Goal: Check status: Check status

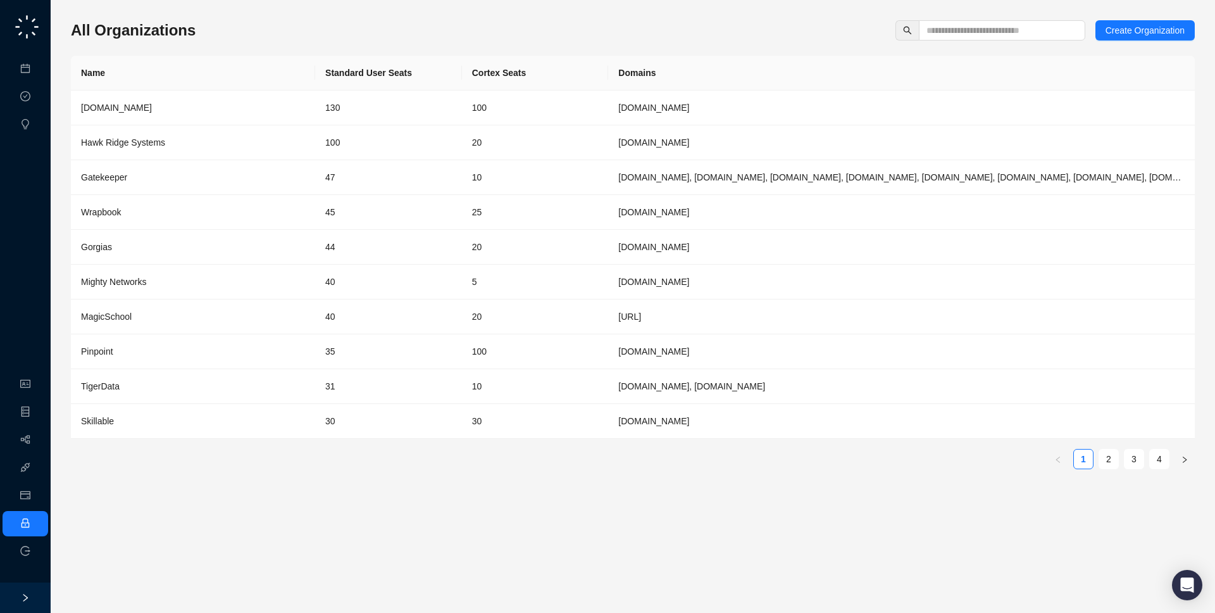
click at [37, 437] on link "Workflows" at bounding box center [57, 440] width 41 height 10
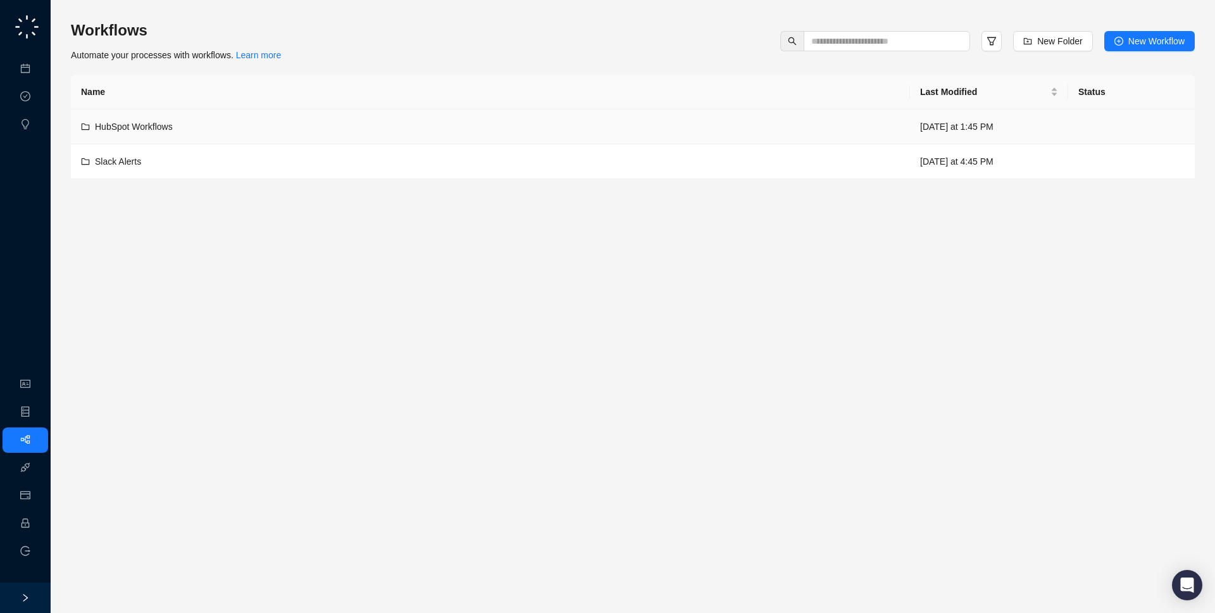
click at [473, 132] on div "HubSpot Workflows" at bounding box center [490, 127] width 819 height 14
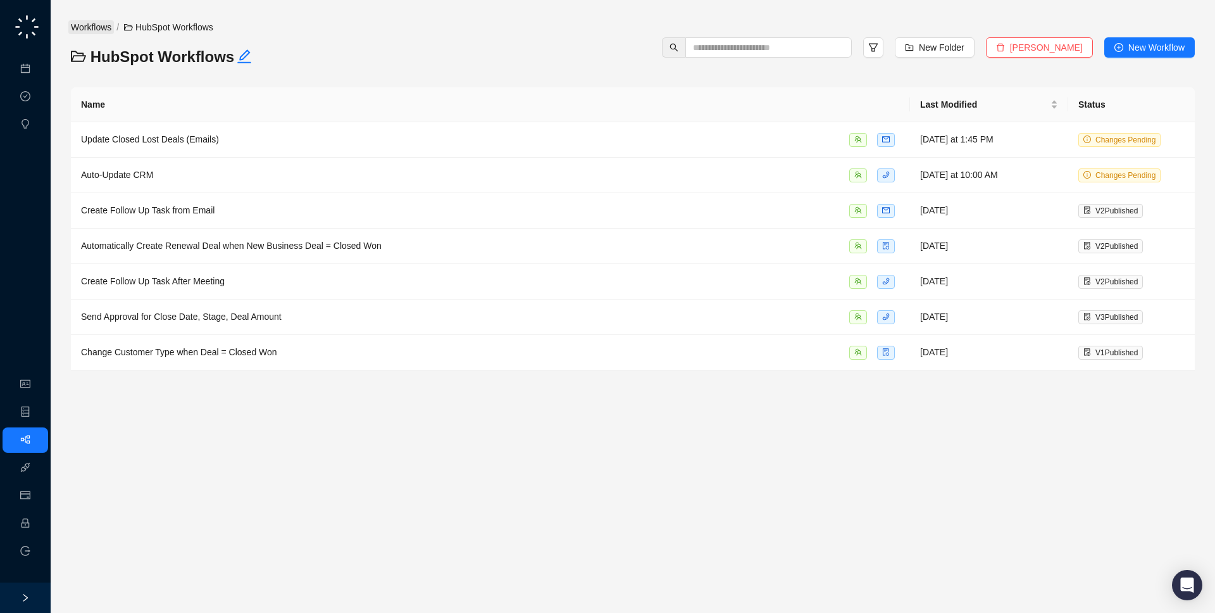
click at [88, 29] on link "Workflows" at bounding box center [91, 27] width 46 height 14
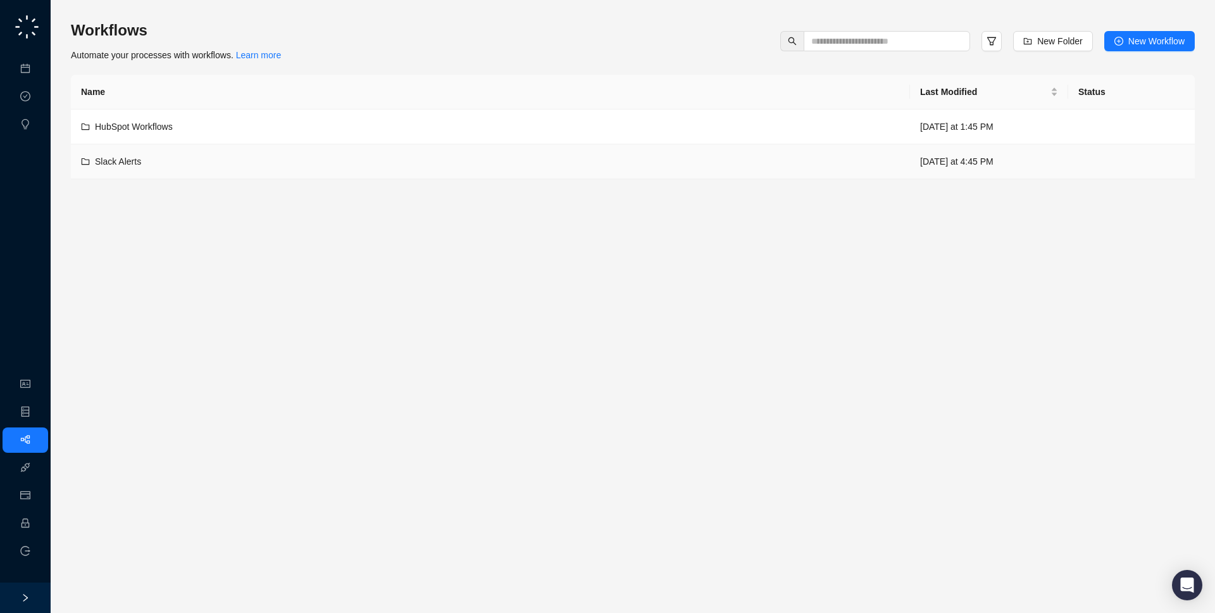
click at [175, 160] on div "Slack Alerts" at bounding box center [490, 161] width 819 height 14
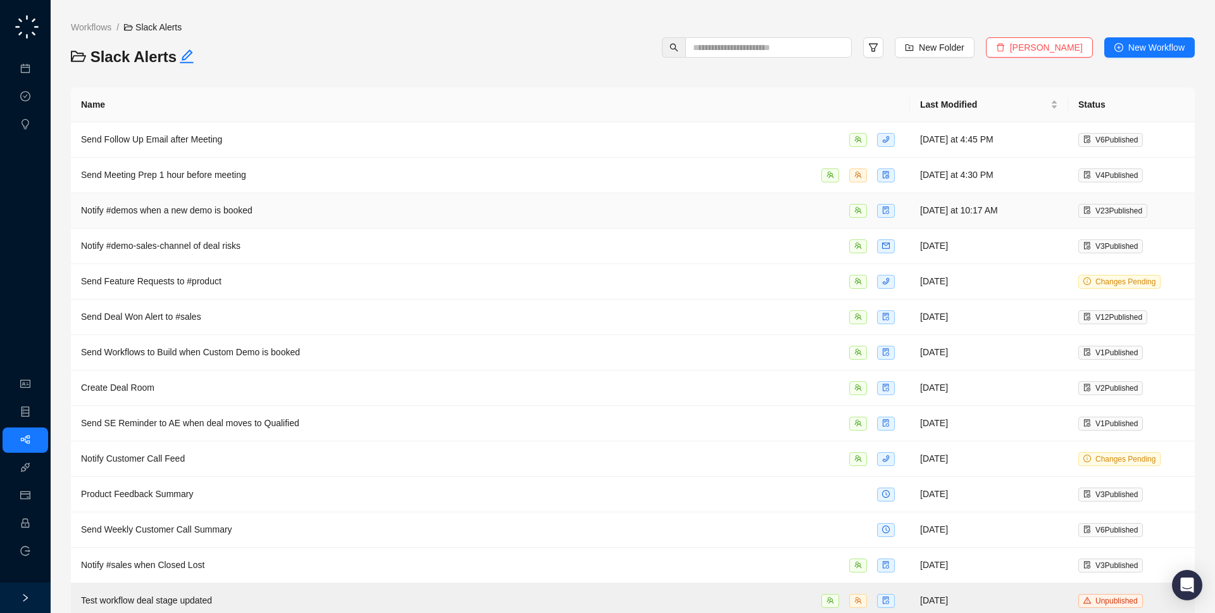
click at [189, 213] on span "Notify #demos when a new demo is booked" at bounding box center [167, 210] width 172 height 10
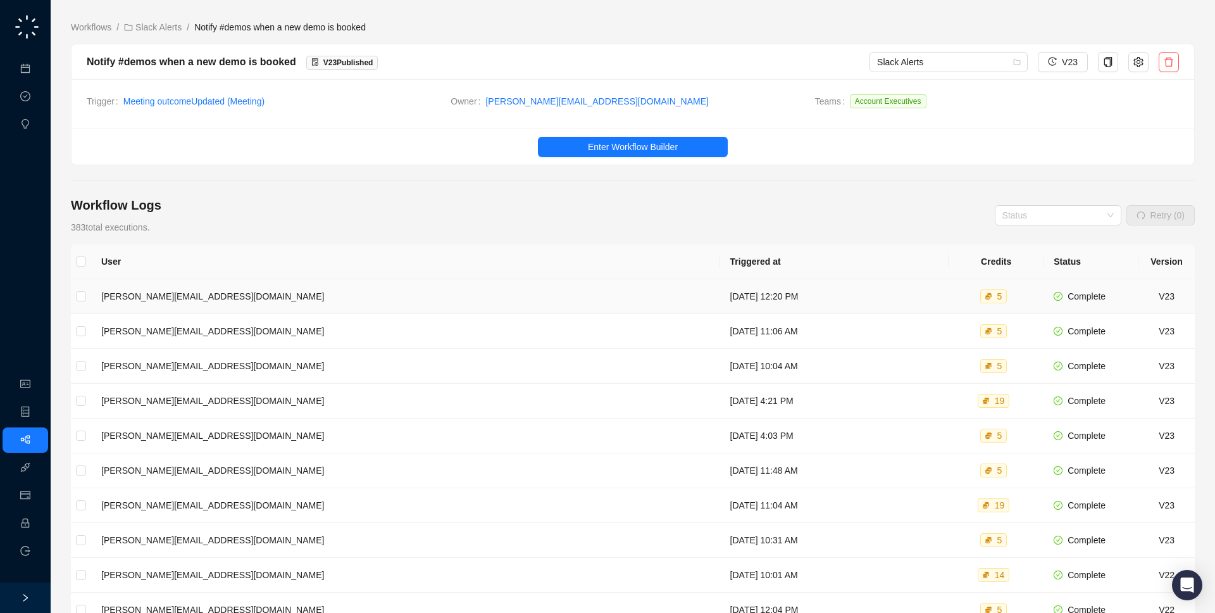
click at [720, 296] on td "[DATE] 12:20 PM" at bounding box center [834, 296] width 229 height 35
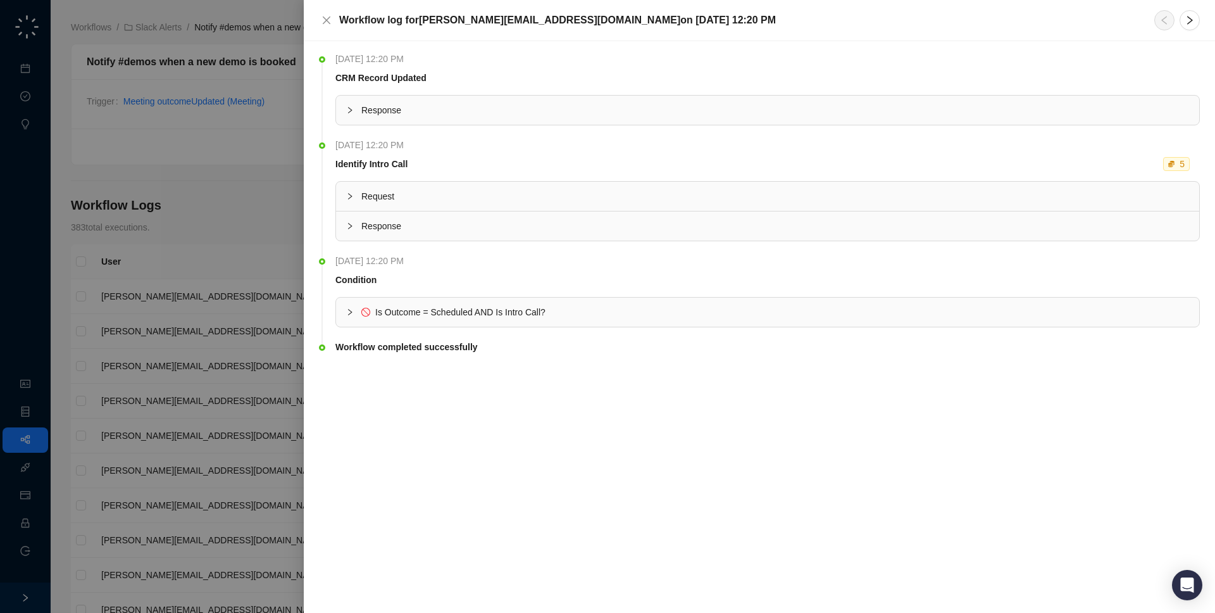
click at [94, 280] on div at bounding box center [607, 306] width 1215 height 613
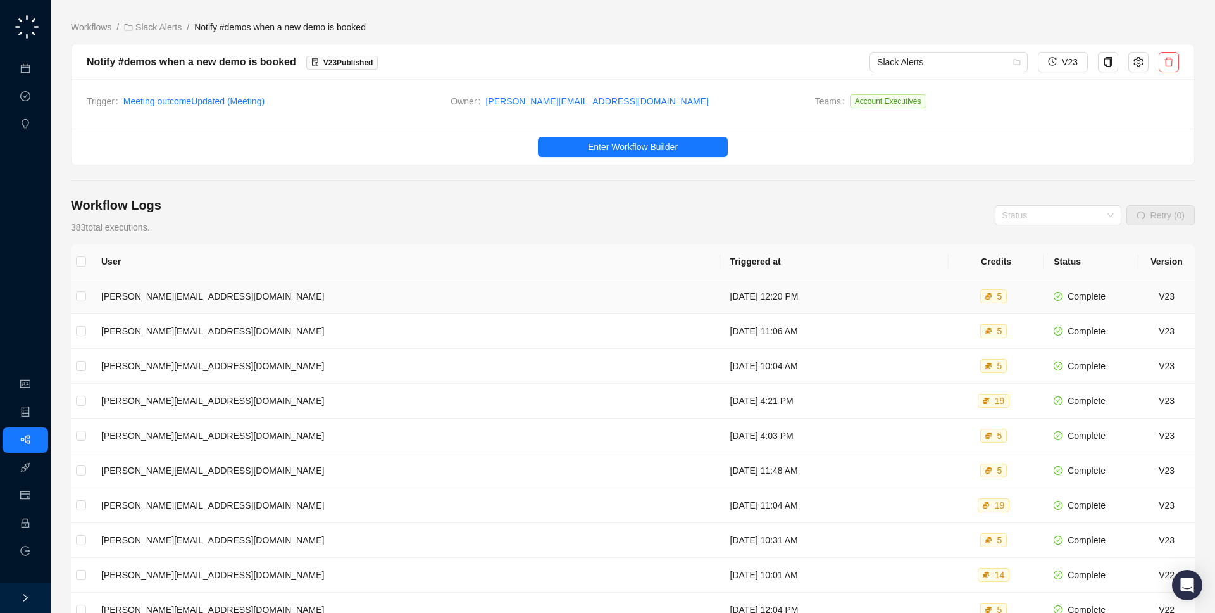
click at [720, 298] on td "[DATE] 12:20 PM" at bounding box center [834, 296] width 229 height 35
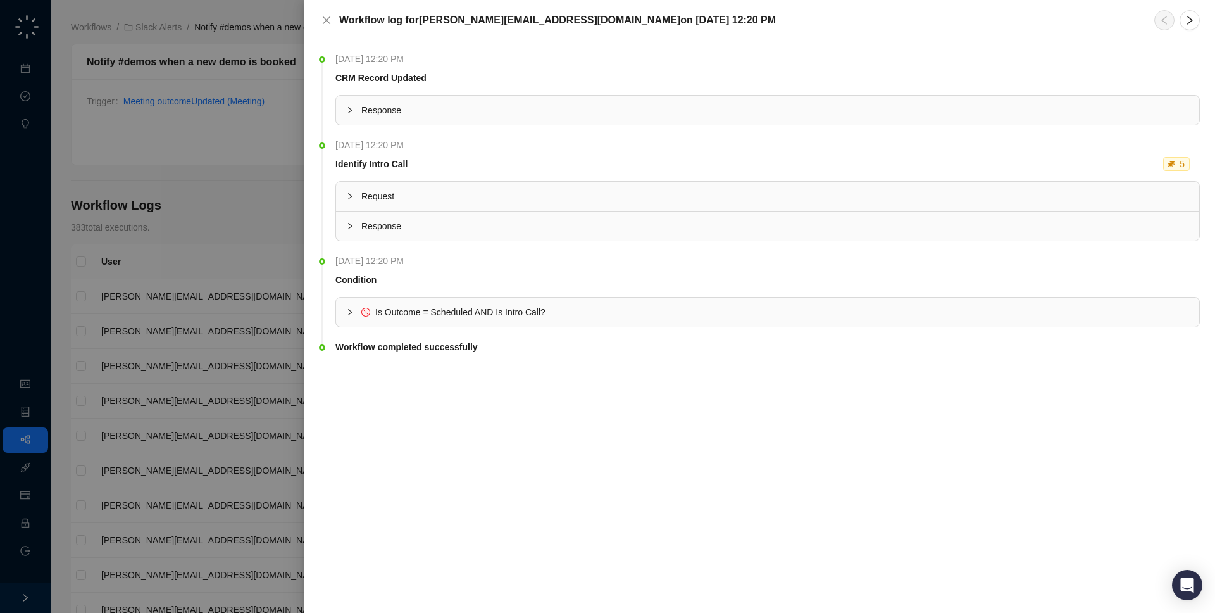
click at [617, 118] on div "Response" at bounding box center [768, 110] width 864 height 29
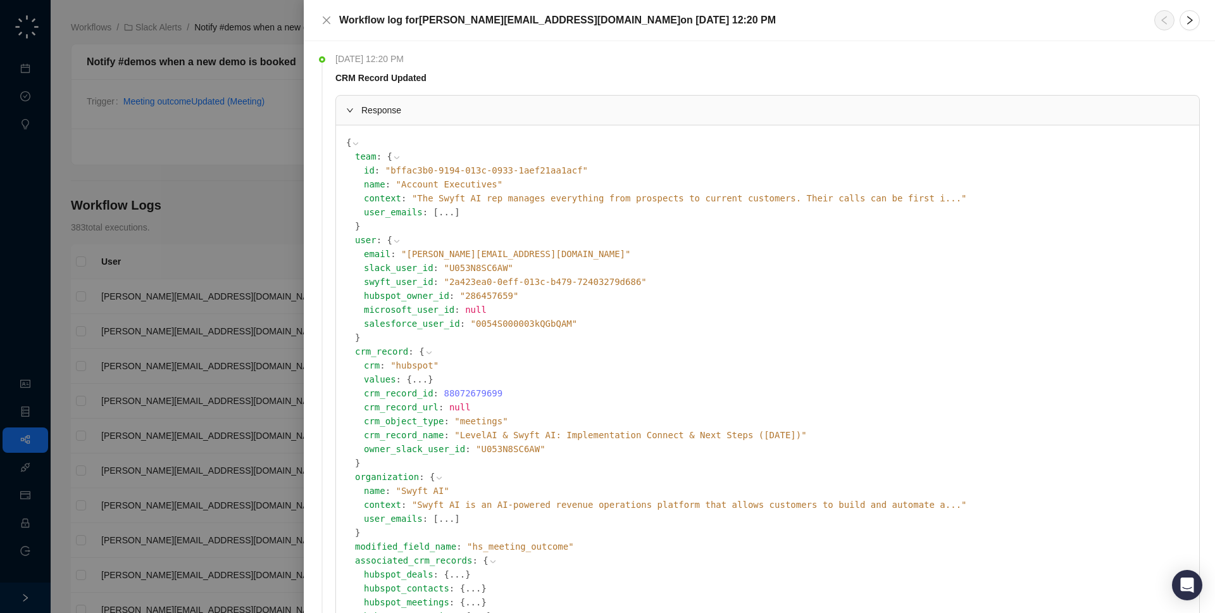
click at [266, 410] on div at bounding box center [607, 306] width 1215 height 613
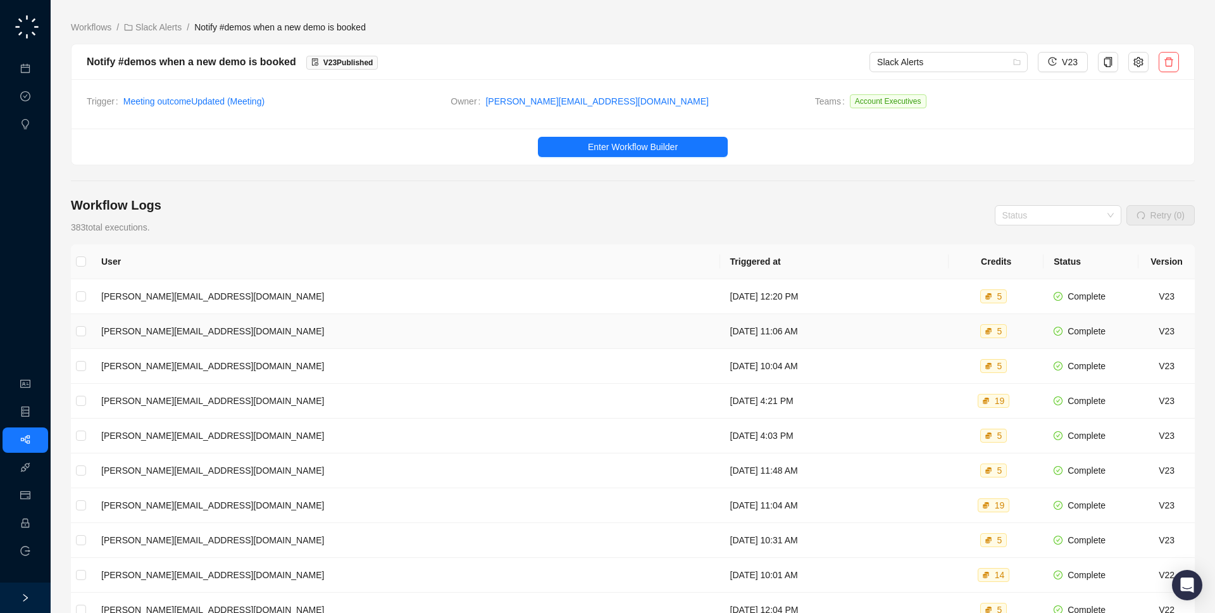
click at [720, 321] on td "[DATE] 11:06 AM" at bounding box center [834, 331] width 229 height 35
click at [720, 398] on td "[DATE] 4:21 PM" at bounding box center [834, 401] width 229 height 35
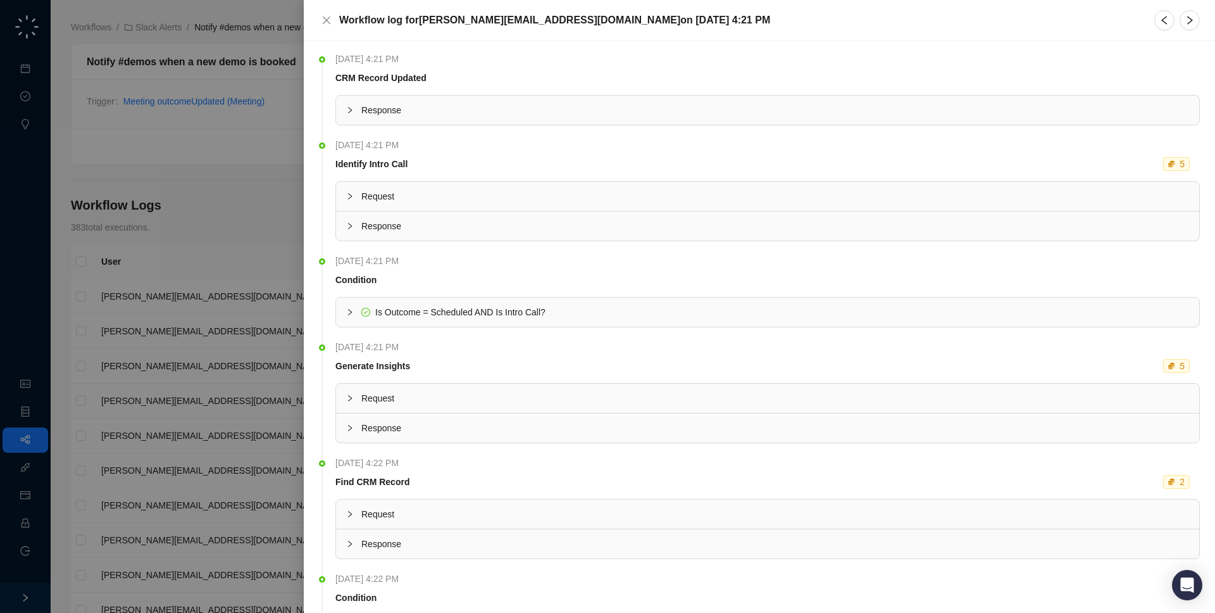
click at [475, 116] on span "Response" at bounding box center [775, 110] width 828 height 14
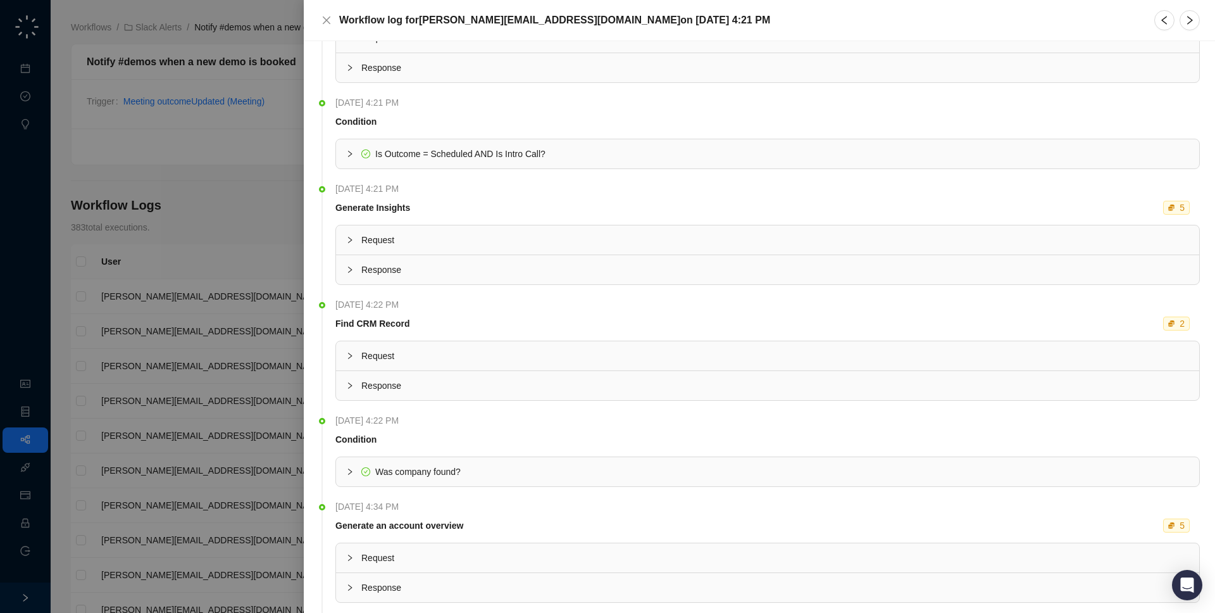
scroll to position [991, 0]
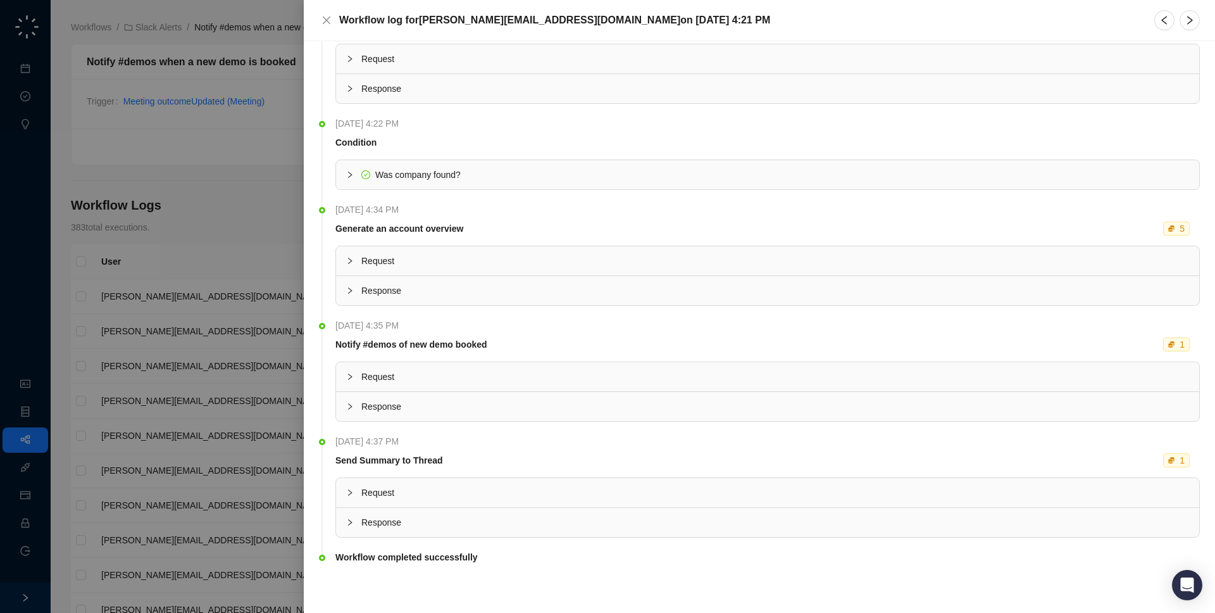
click at [520, 531] on div "Response" at bounding box center [768, 522] width 864 height 29
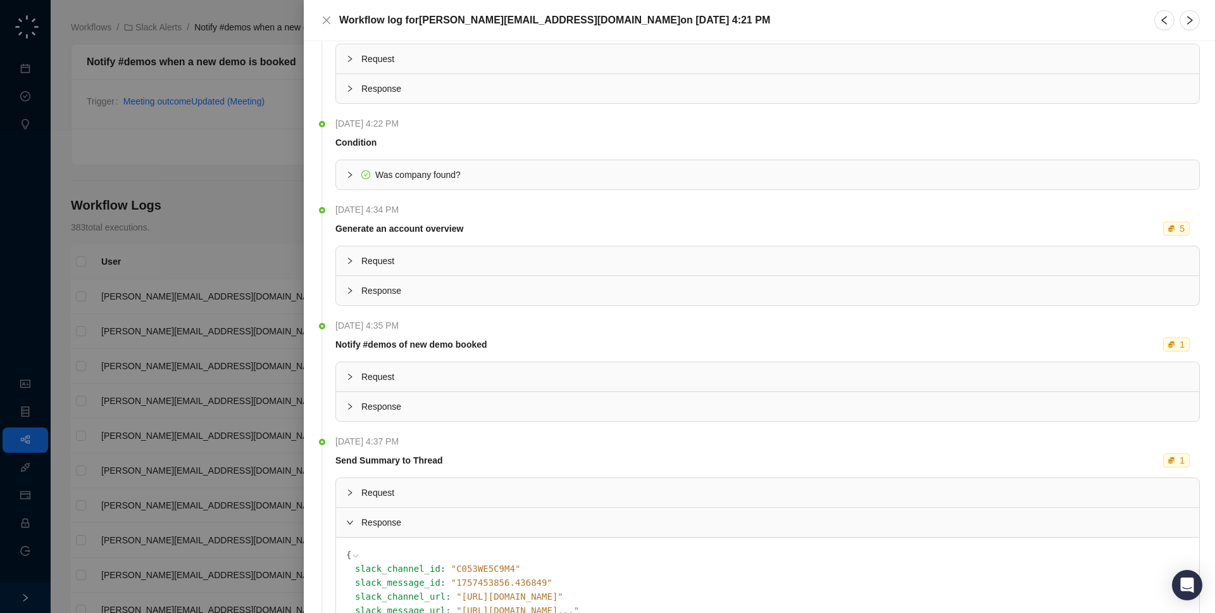
click at [509, 372] on span "Request" at bounding box center [775, 377] width 828 height 14
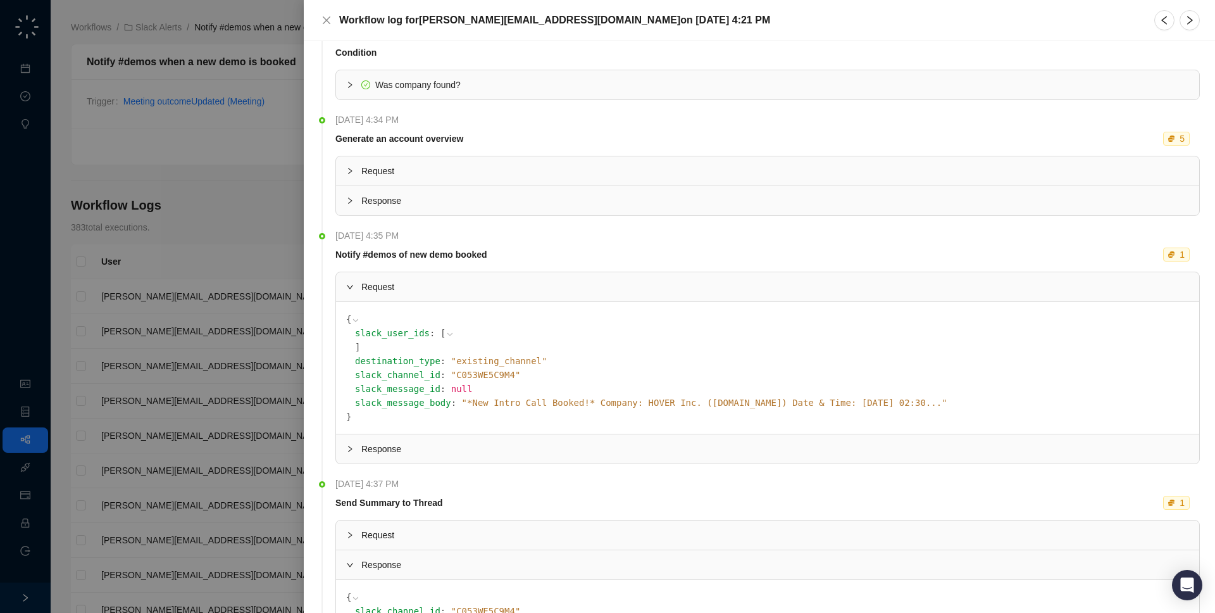
scroll to position [1087, 0]
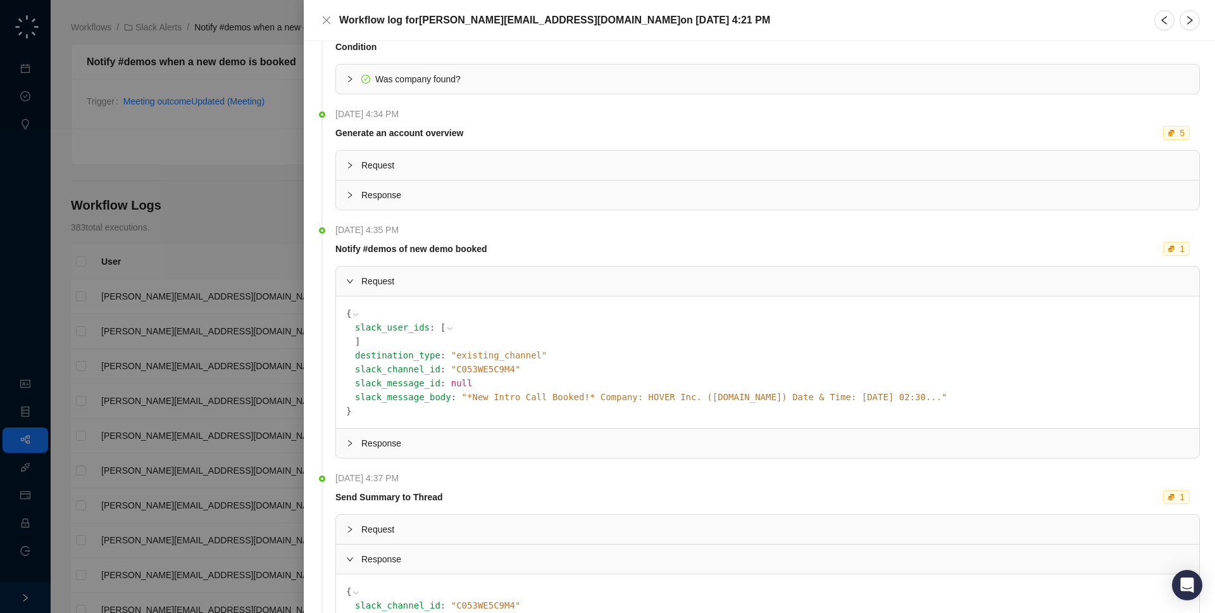
click at [512, 397] on span "" *New Intro Call Booked!* Company: HOVER Inc. ([DOMAIN_NAME]) Date & Time: [DA…" at bounding box center [705, 397] width 486 height 10
click at [129, 317] on div at bounding box center [607, 306] width 1215 height 613
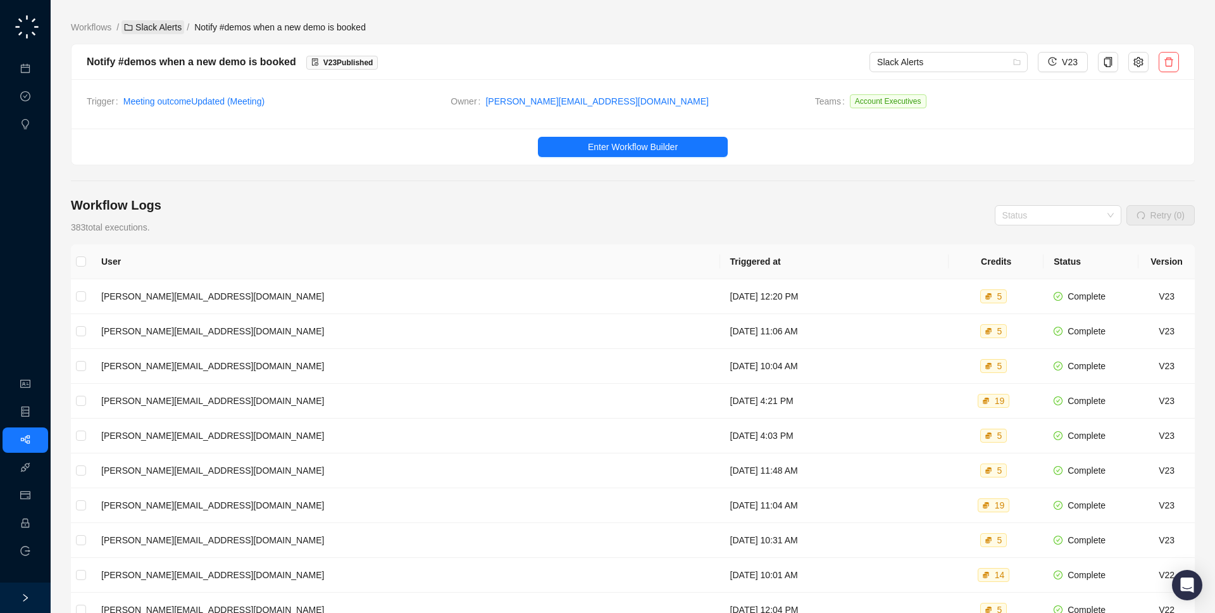
click at [145, 26] on link "Slack Alerts" at bounding box center [153, 27] width 63 height 14
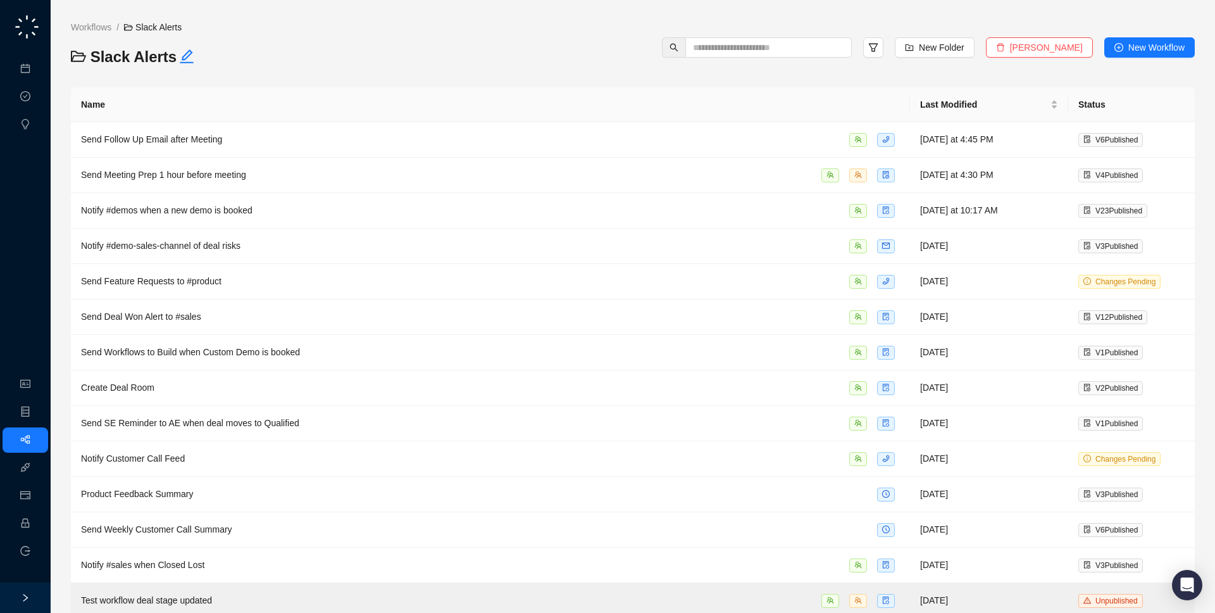
click at [99, 35] on div "Workflows / Slack Alerts" at bounding box center [193, 33] width 257 height 27
click at [99, 25] on link "Workflows" at bounding box center [91, 27] width 46 height 14
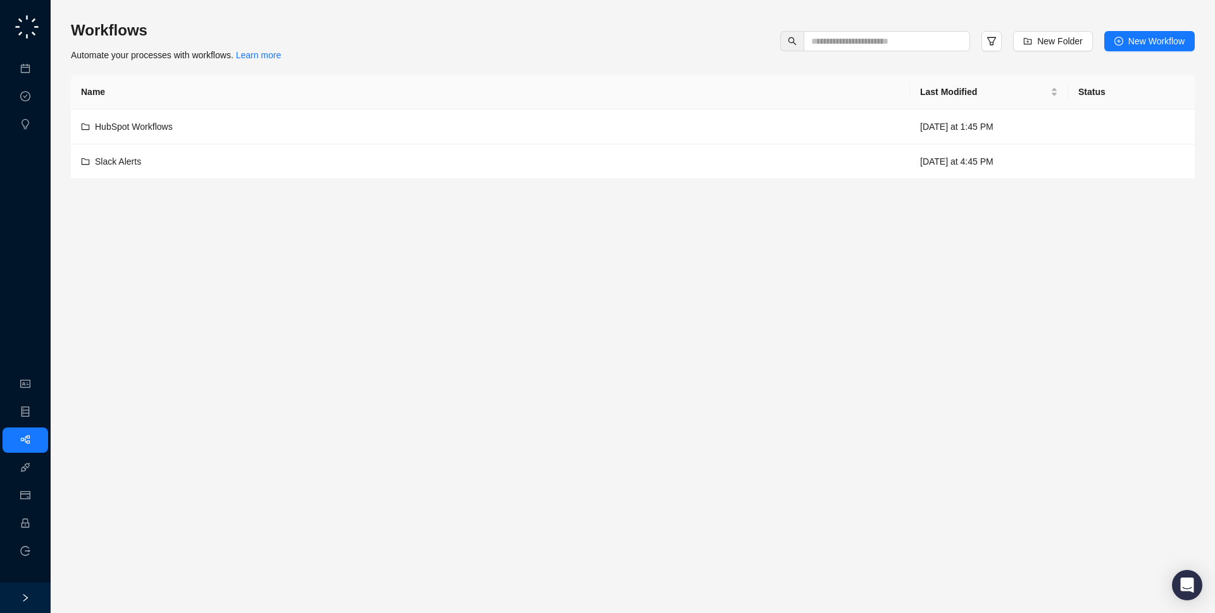
drag, startPoint x: 360, startPoint y: 69, endPoint x: 353, endPoint y: 63, distance: 8.5
click at [353, 63] on div "Workflows Automate your processes with workflows. Learn more New Folder New Wor…" at bounding box center [633, 99] width 1124 height 159
